Goal: Information Seeking & Learning: Find specific fact

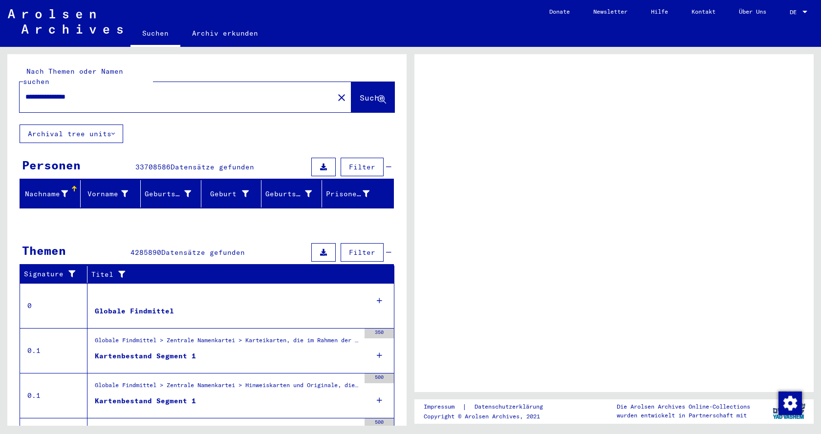
click at [135, 92] on input "**********" at bounding box center [176, 97] width 303 height 10
type input "**********"
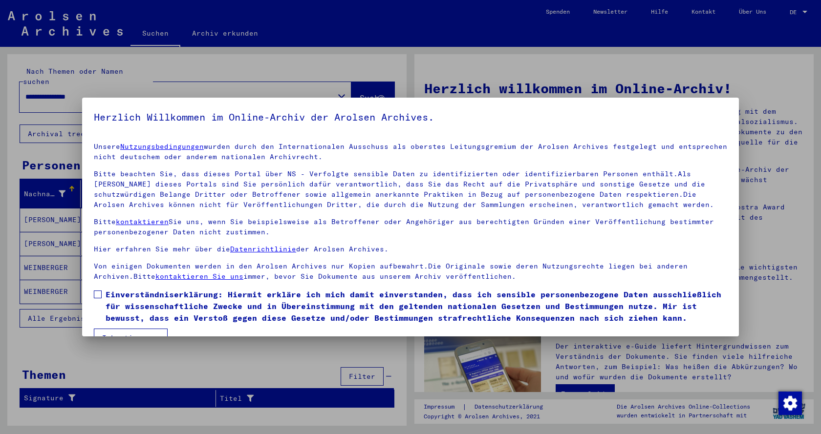
click at [318, 74] on div at bounding box center [410, 217] width 821 height 434
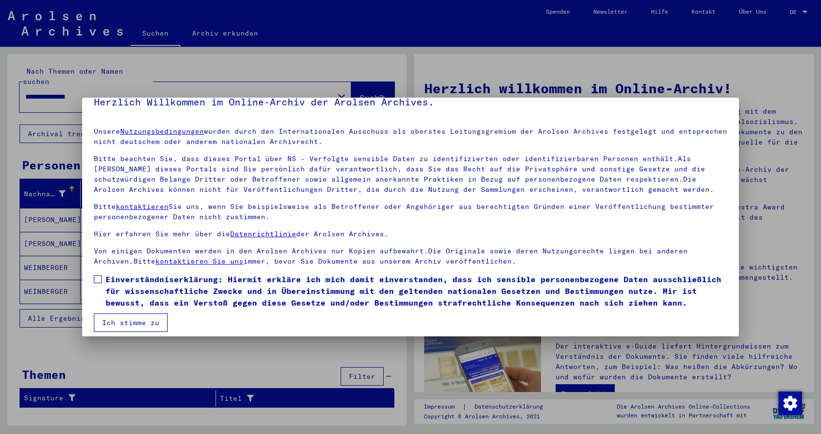
scroll to position [22, 0]
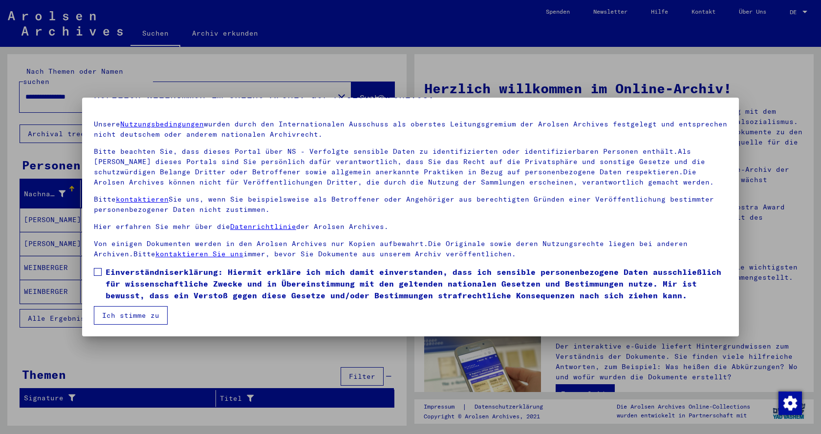
click at [139, 310] on button "Ich stimme zu" at bounding box center [131, 315] width 74 height 19
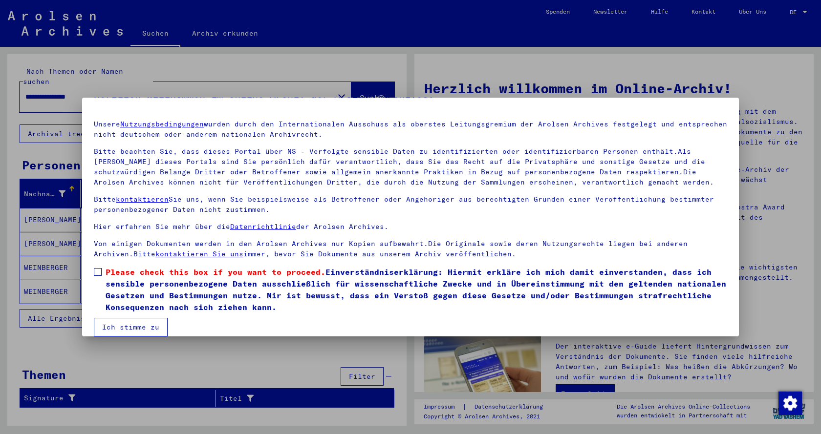
click at [141, 330] on button "Ich stimme zu" at bounding box center [131, 327] width 74 height 19
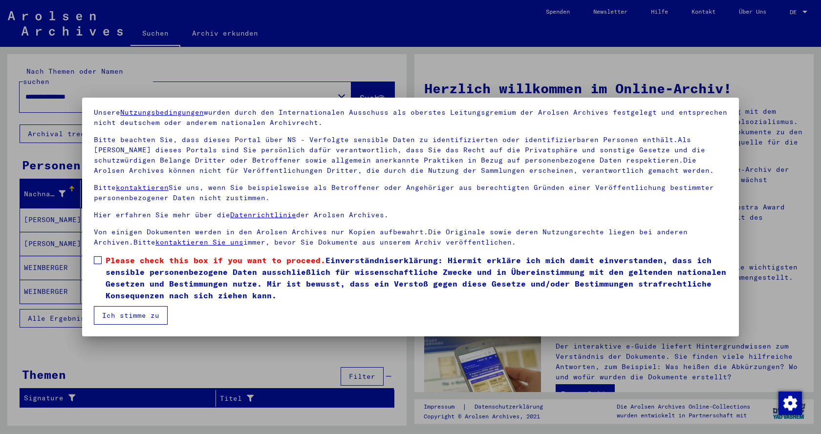
click at [125, 309] on button "Ich stimme zu" at bounding box center [131, 315] width 74 height 19
click at [95, 259] on span at bounding box center [98, 261] width 8 height 8
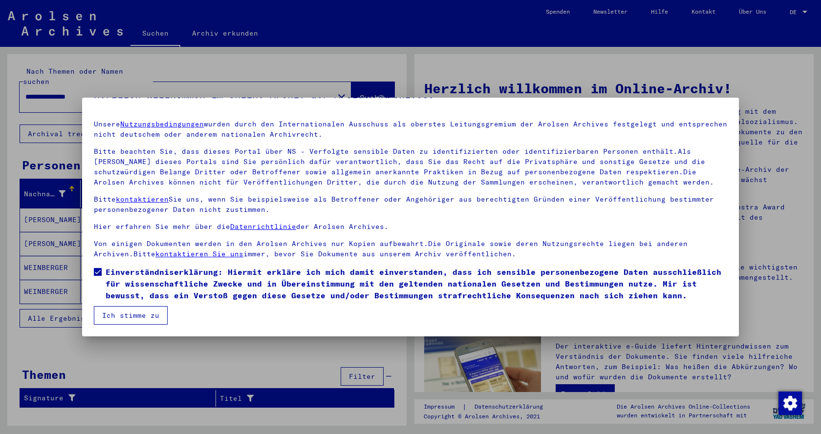
click at [115, 310] on button "Ich stimme zu" at bounding box center [131, 315] width 74 height 19
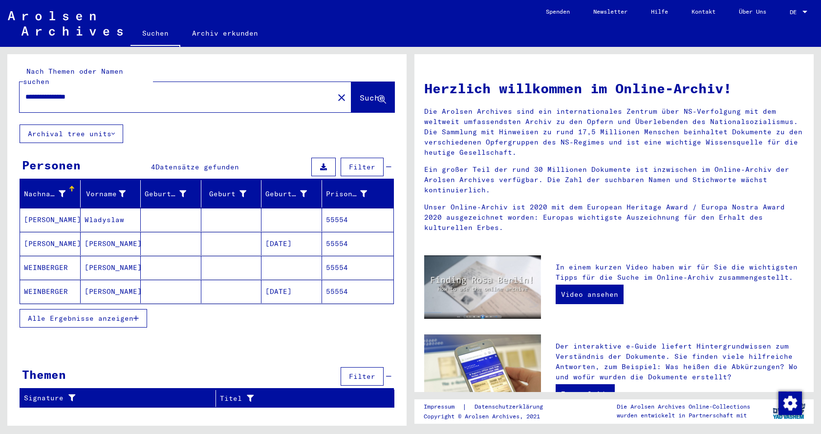
click at [136, 92] on input "**********" at bounding box center [173, 97] width 297 height 10
paste input "**********"
click at [94, 92] on input "**********" at bounding box center [173, 97] width 297 height 10
click at [371, 93] on span "Suche" at bounding box center [372, 98] width 24 height 10
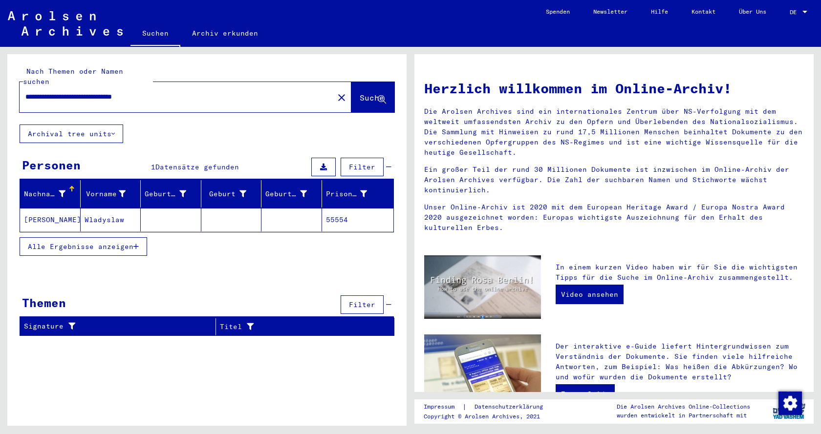
click at [76, 208] on mat-cell "[PERSON_NAME]" at bounding box center [50, 219] width 61 height 23
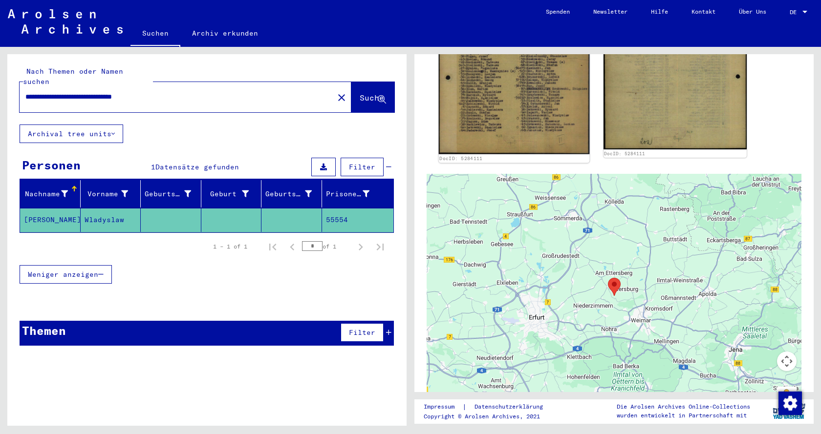
scroll to position [163, 0]
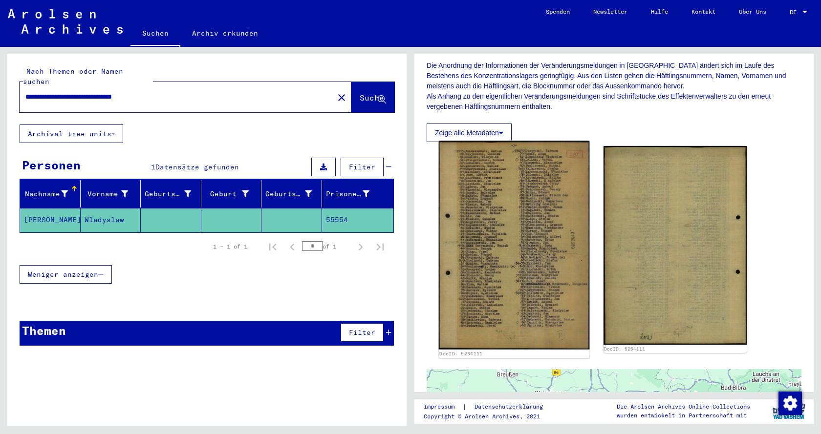
click at [508, 217] on img at bounding box center [514, 245] width 151 height 209
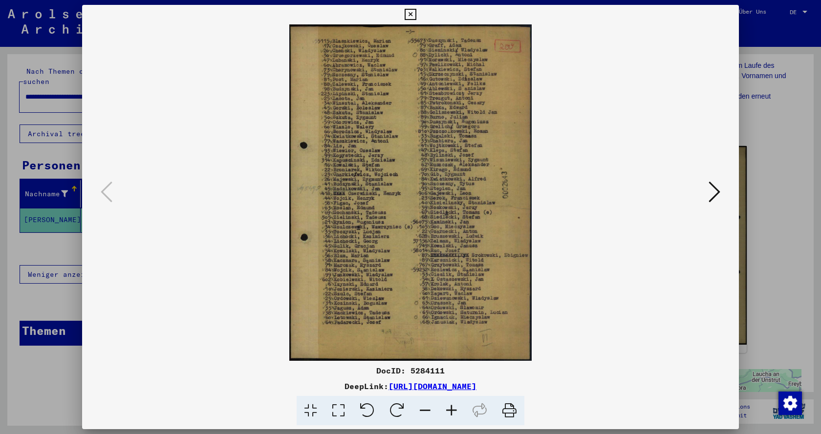
click at [710, 195] on icon at bounding box center [715, 191] width 12 height 23
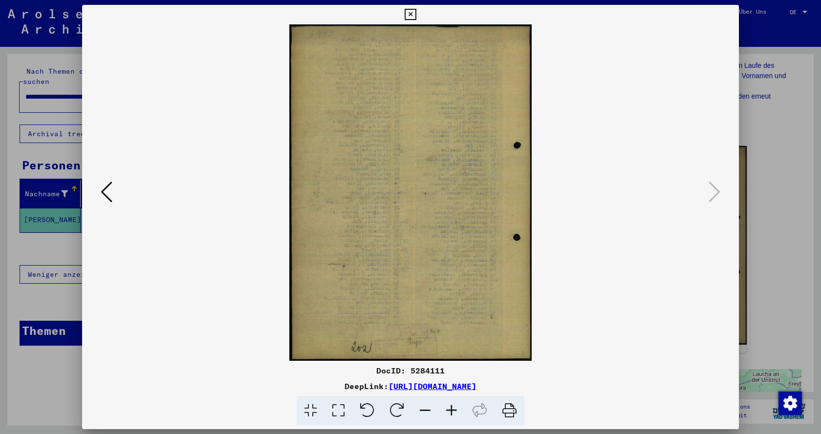
click at [109, 201] on icon at bounding box center [107, 191] width 12 height 23
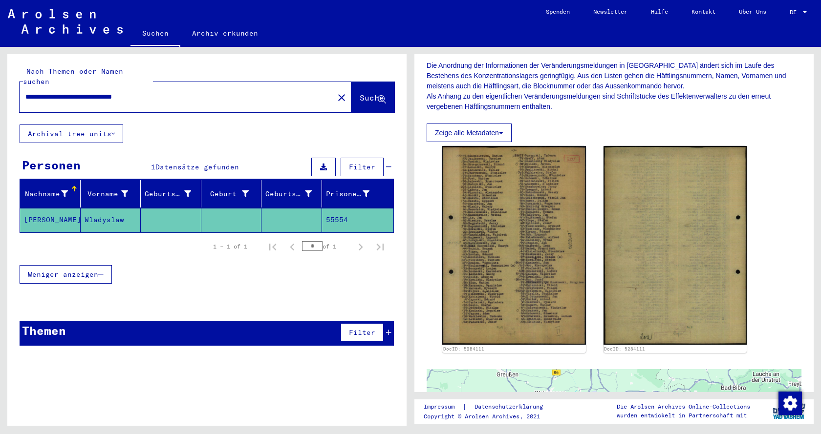
drag, startPoint x: 196, startPoint y: 90, endPoint x: 91, endPoint y: 86, distance: 104.7
click at [91, 92] on input "**********" at bounding box center [176, 97] width 303 height 10
drag, startPoint x: 73, startPoint y: 85, endPoint x: 0, endPoint y: 90, distance: 73.5
click at [0, 90] on div "**********" at bounding box center [205, 236] width 411 height 379
type input "*****"
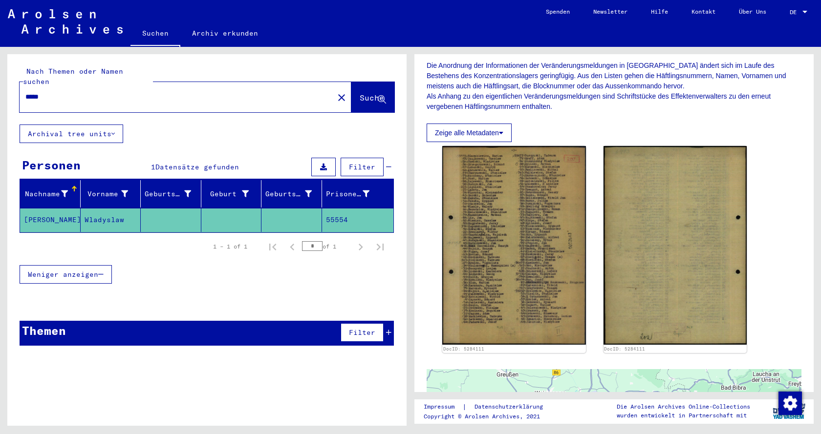
click at [383, 96] on icon at bounding box center [382, 100] width 8 height 8
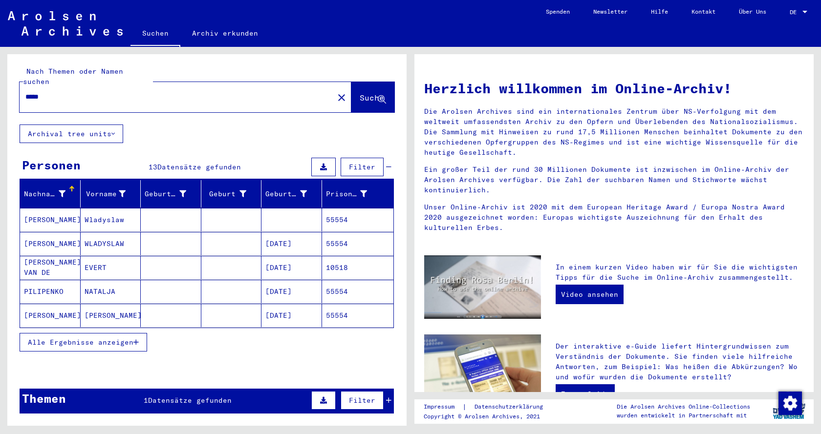
click at [150, 233] on mat-cell at bounding box center [171, 243] width 61 height 23
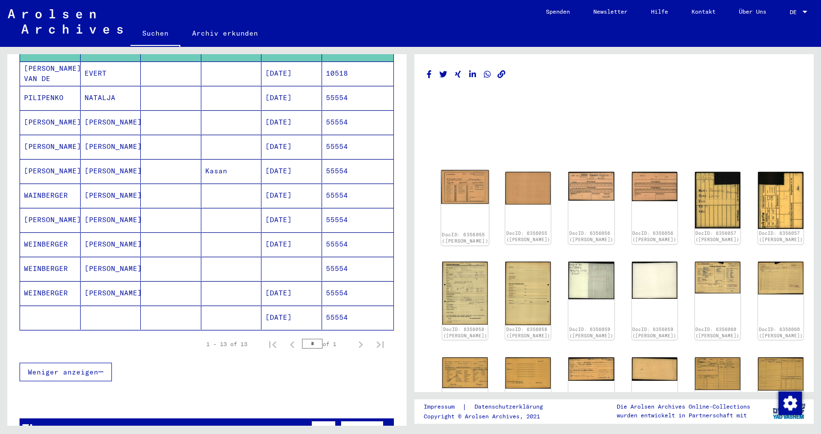
click at [463, 202] on div "DocID: 6356055 ([PERSON_NAME])" at bounding box center [465, 209] width 48 height 76
click at [460, 190] on img at bounding box center [465, 188] width 48 height 34
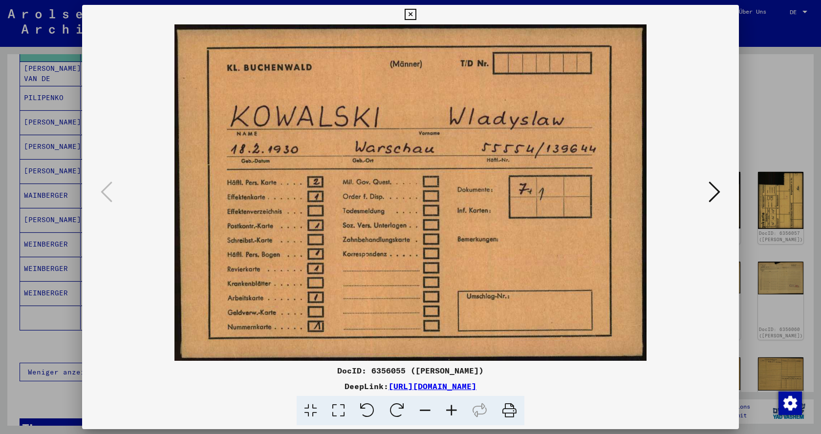
click at [712, 186] on icon at bounding box center [715, 191] width 12 height 23
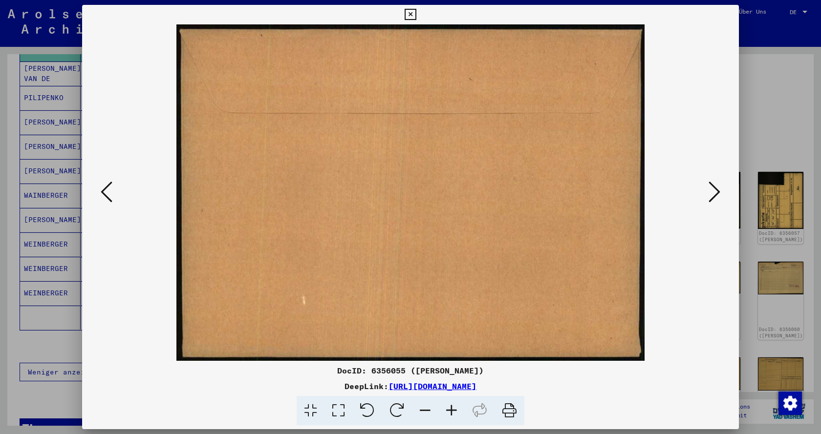
click at [712, 186] on icon at bounding box center [715, 191] width 12 height 23
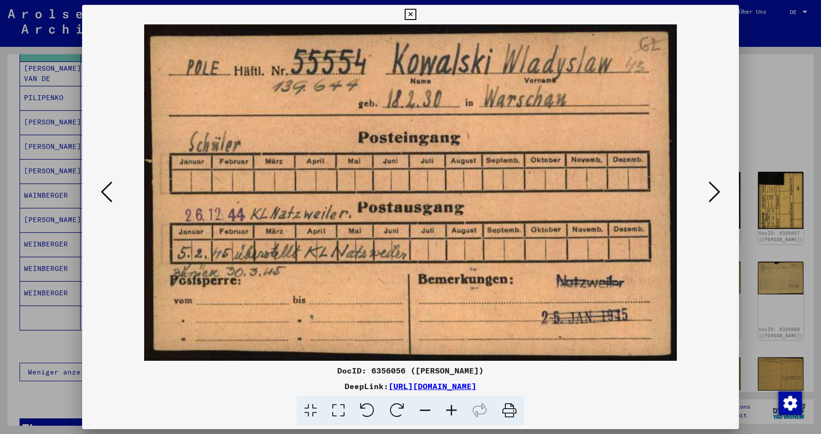
click at [712, 186] on icon at bounding box center [715, 191] width 12 height 23
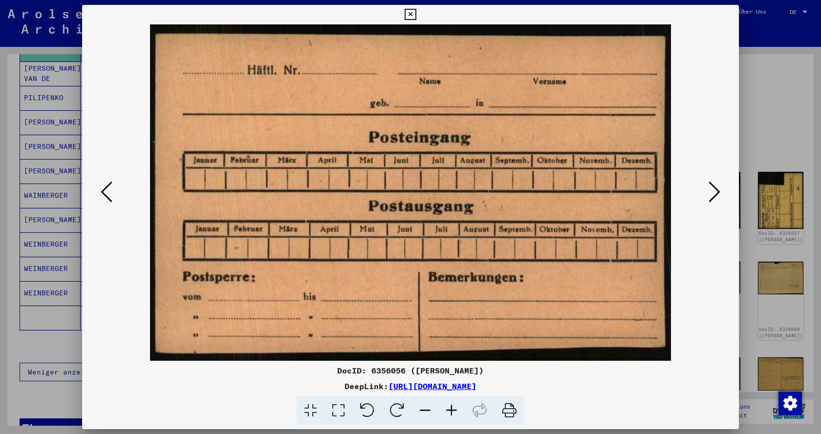
click at [712, 186] on icon at bounding box center [715, 191] width 12 height 23
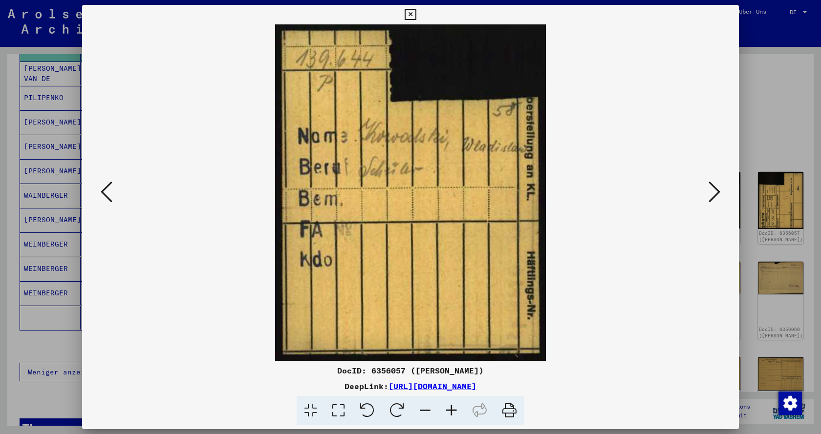
click at [712, 186] on icon at bounding box center [715, 191] width 12 height 23
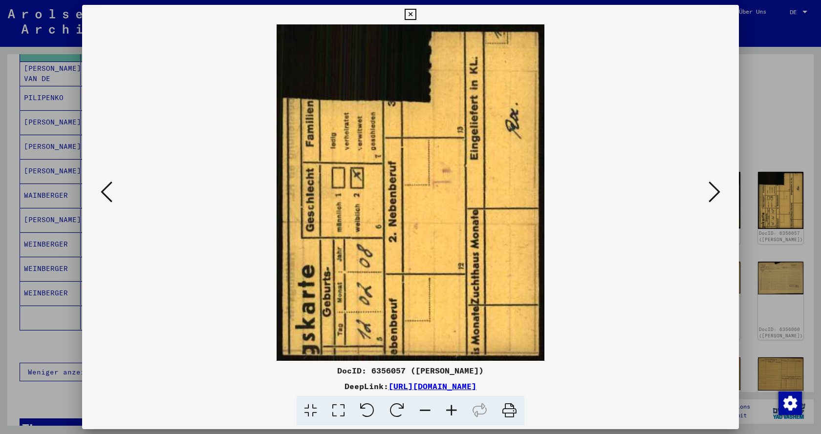
click at [712, 186] on icon at bounding box center [715, 191] width 12 height 23
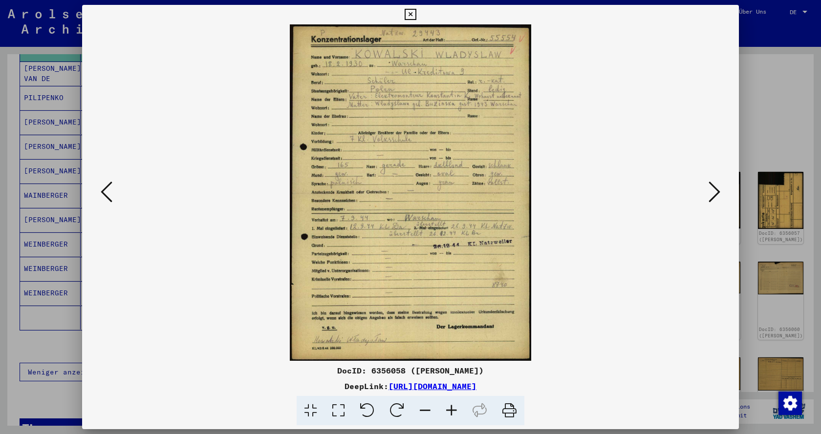
click at [712, 198] on icon at bounding box center [715, 191] width 12 height 23
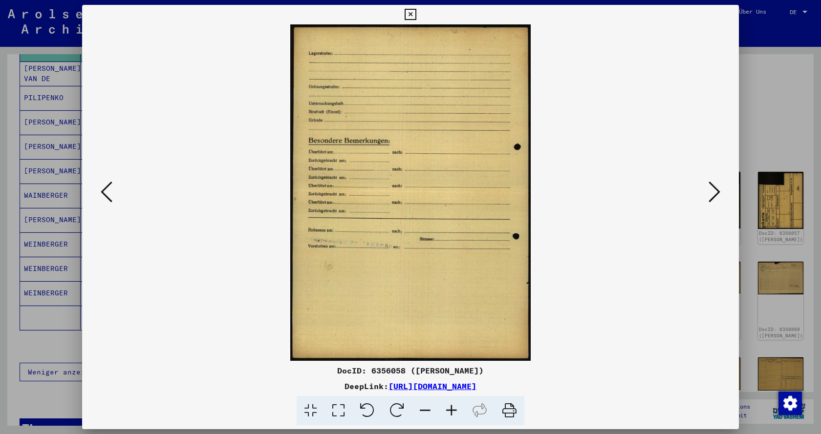
click at [712, 198] on icon at bounding box center [715, 191] width 12 height 23
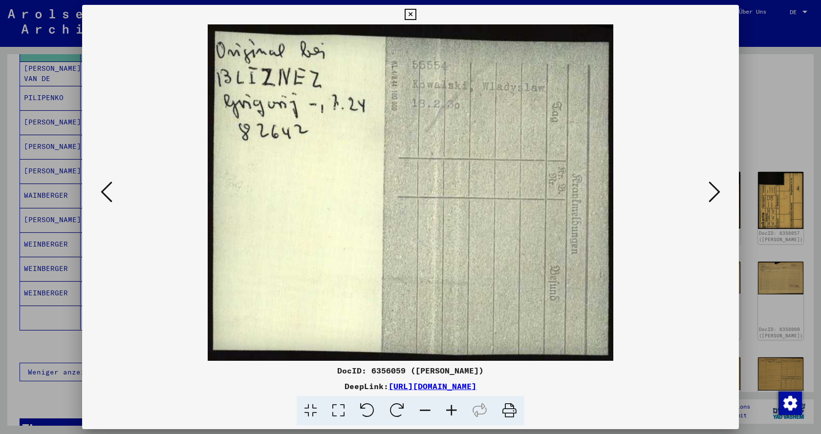
click at [712, 198] on icon at bounding box center [715, 191] width 12 height 23
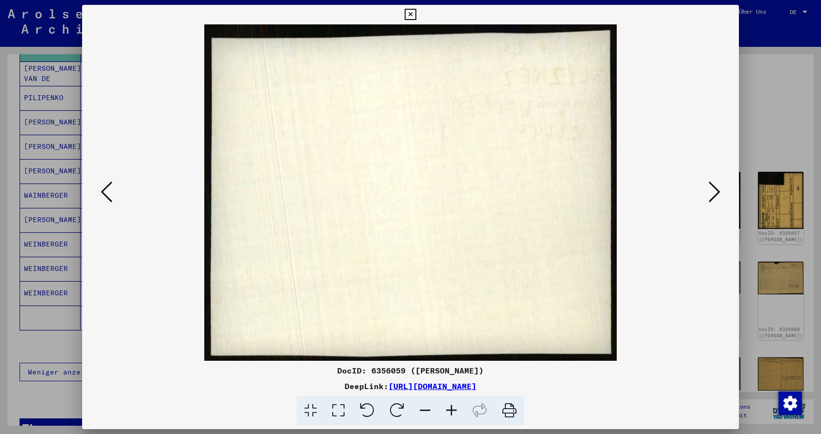
click at [712, 198] on icon at bounding box center [715, 191] width 12 height 23
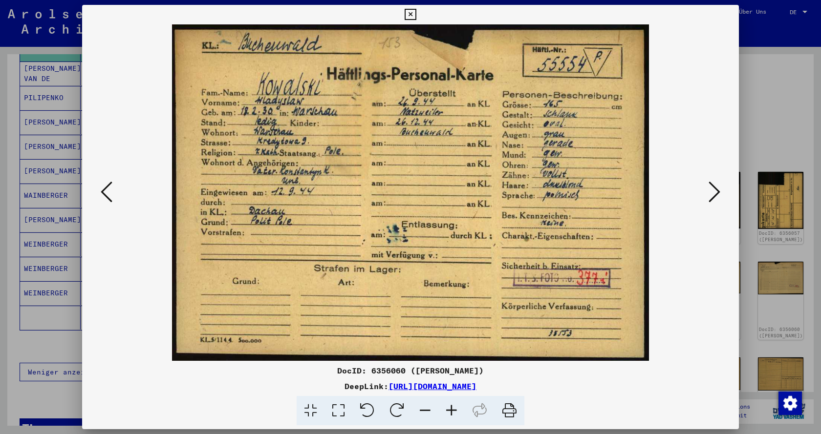
click at [712, 198] on icon at bounding box center [715, 191] width 12 height 23
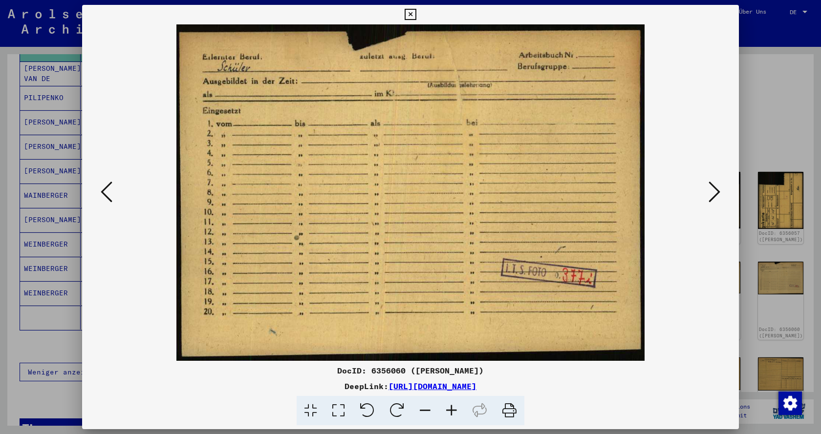
click at [712, 198] on icon at bounding box center [715, 191] width 12 height 23
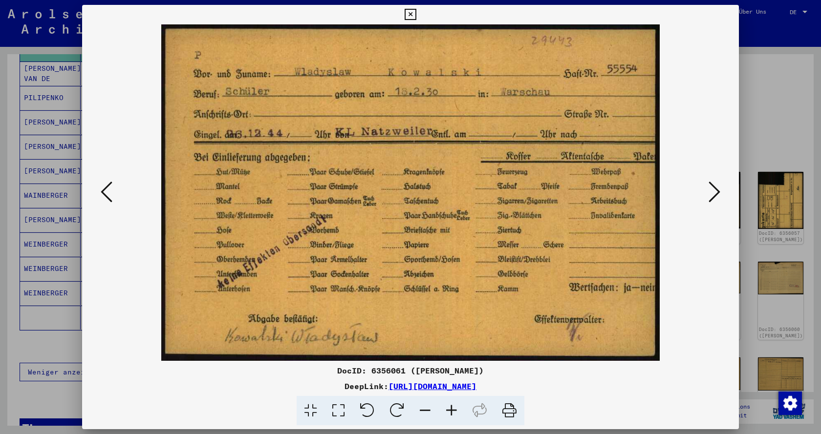
click at [712, 198] on icon at bounding box center [715, 191] width 12 height 23
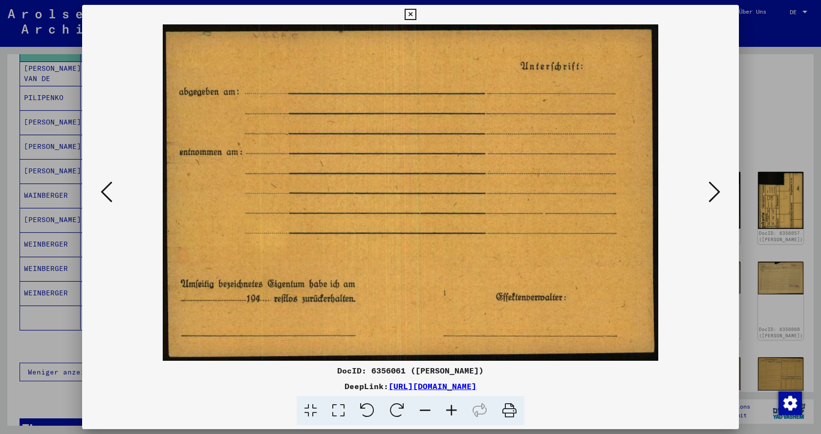
click at [712, 198] on icon at bounding box center [715, 191] width 12 height 23
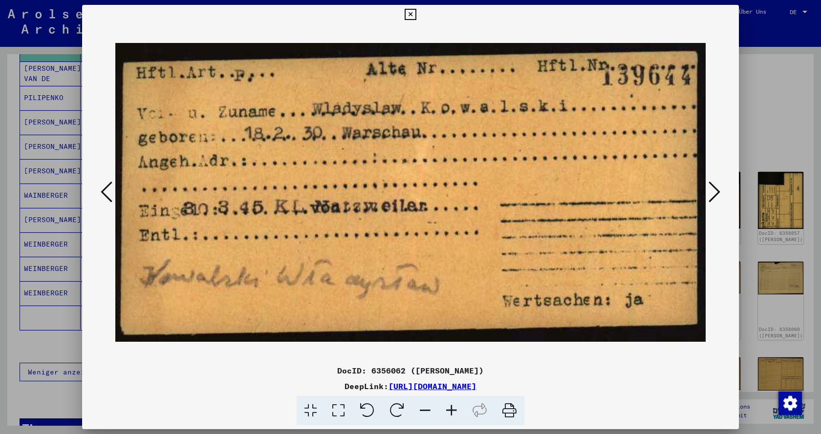
click at [712, 198] on icon at bounding box center [715, 191] width 12 height 23
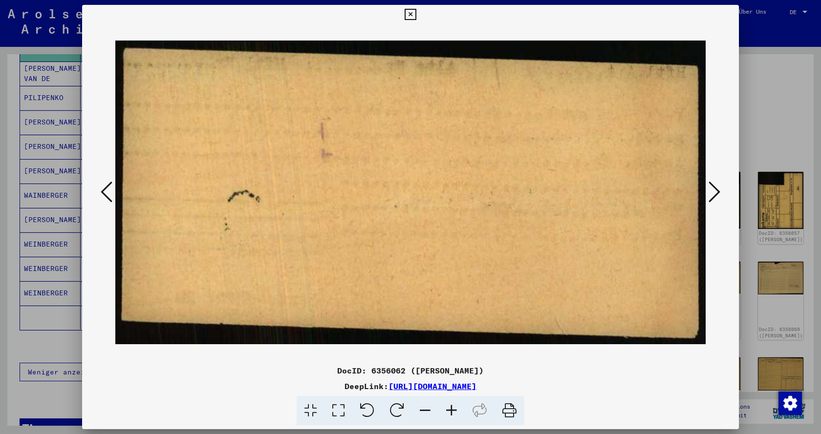
click at [712, 198] on icon at bounding box center [715, 191] width 12 height 23
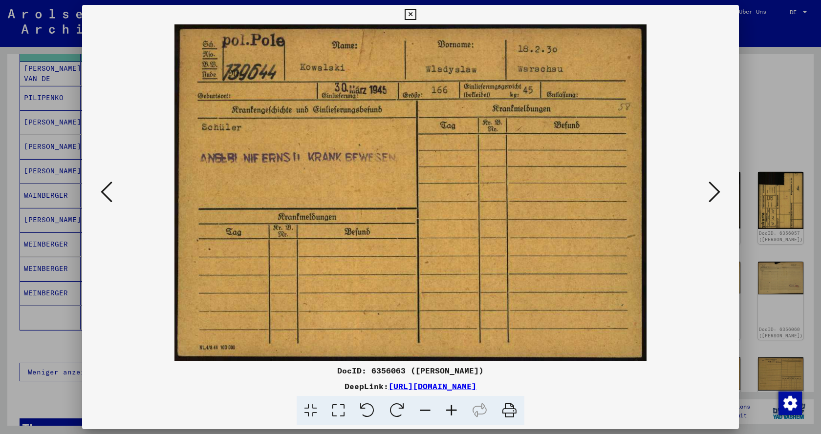
click at [712, 198] on icon at bounding box center [715, 191] width 12 height 23
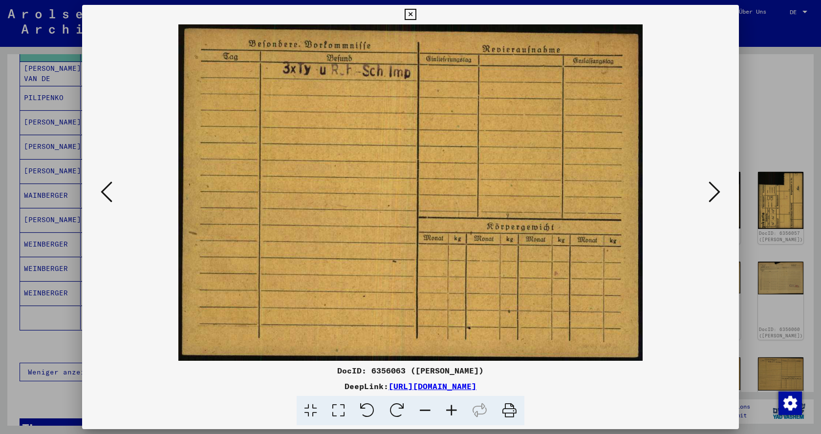
click at [712, 198] on icon at bounding box center [715, 191] width 12 height 23
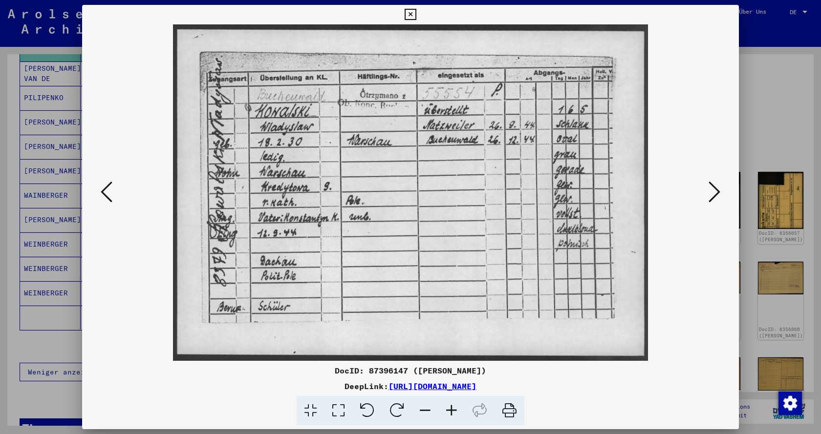
click at [712, 198] on icon at bounding box center [715, 191] width 12 height 23
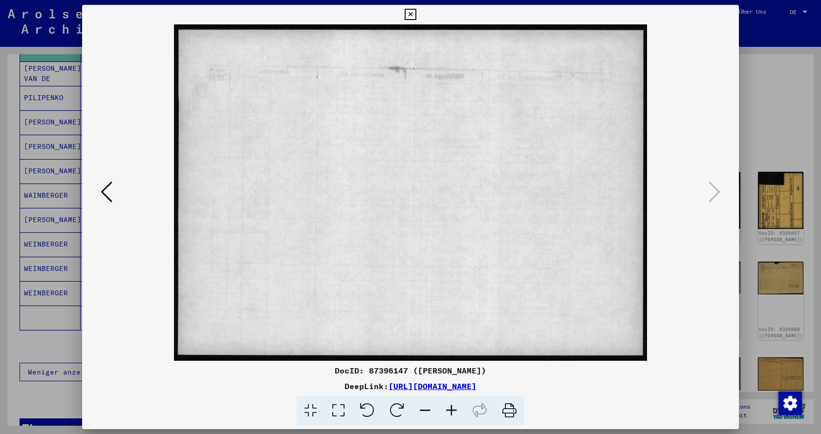
click at [806, 195] on div at bounding box center [410, 217] width 821 height 434
